Goal: Task Accomplishment & Management: Manage account settings

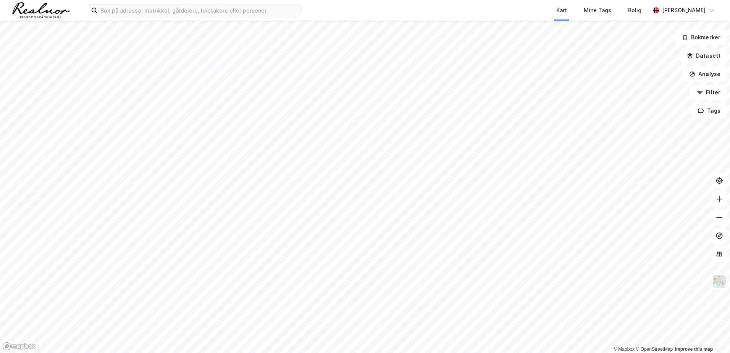
click at [703, 11] on div "Christina Bjerke" at bounding box center [684, 10] width 44 height 9
click at [652, 46] on div "Logg ut" at bounding box center [645, 46] width 21 height 9
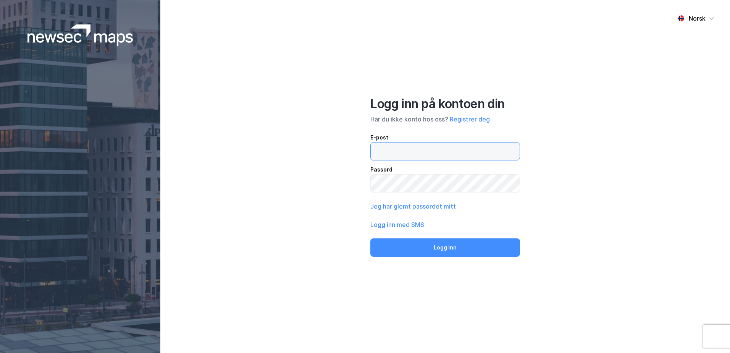
type input "[PERSON_NAME][EMAIL_ADDRESS][DOMAIN_NAME]"
drag, startPoint x: 438, startPoint y: 143, endPoint x: 447, endPoint y: 151, distance: 12.2
click at [438, 143] on input "[PERSON_NAME][EMAIL_ADDRESS][DOMAIN_NAME]" at bounding box center [445, 151] width 149 height 18
click at [466, 153] on input "[PERSON_NAME][EMAIL_ADDRESS][DOMAIN_NAME]" at bounding box center [445, 151] width 149 height 18
click at [580, 152] on div "Norsk Logg inn på kontoen din Har du ikke konto hos oss? Registrer deg E-post […" at bounding box center [445, 176] width 570 height 353
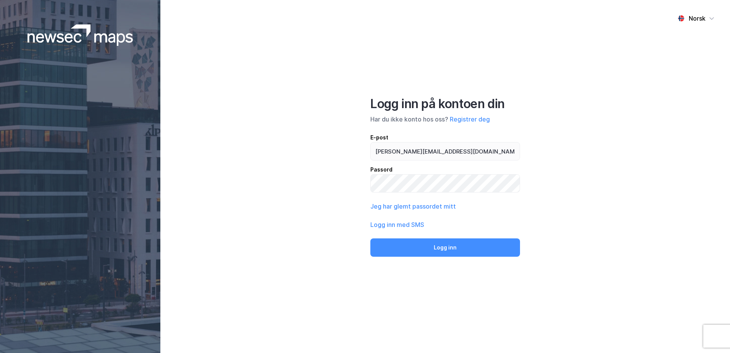
click at [329, 185] on div "Norsk Logg inn på kontoen din Har du ikke konto hos oss? Registrer deg E-post […" at bounding box center [445, 176] width 570 height 353
